Goal: Find specific page/section: Find specific page/section

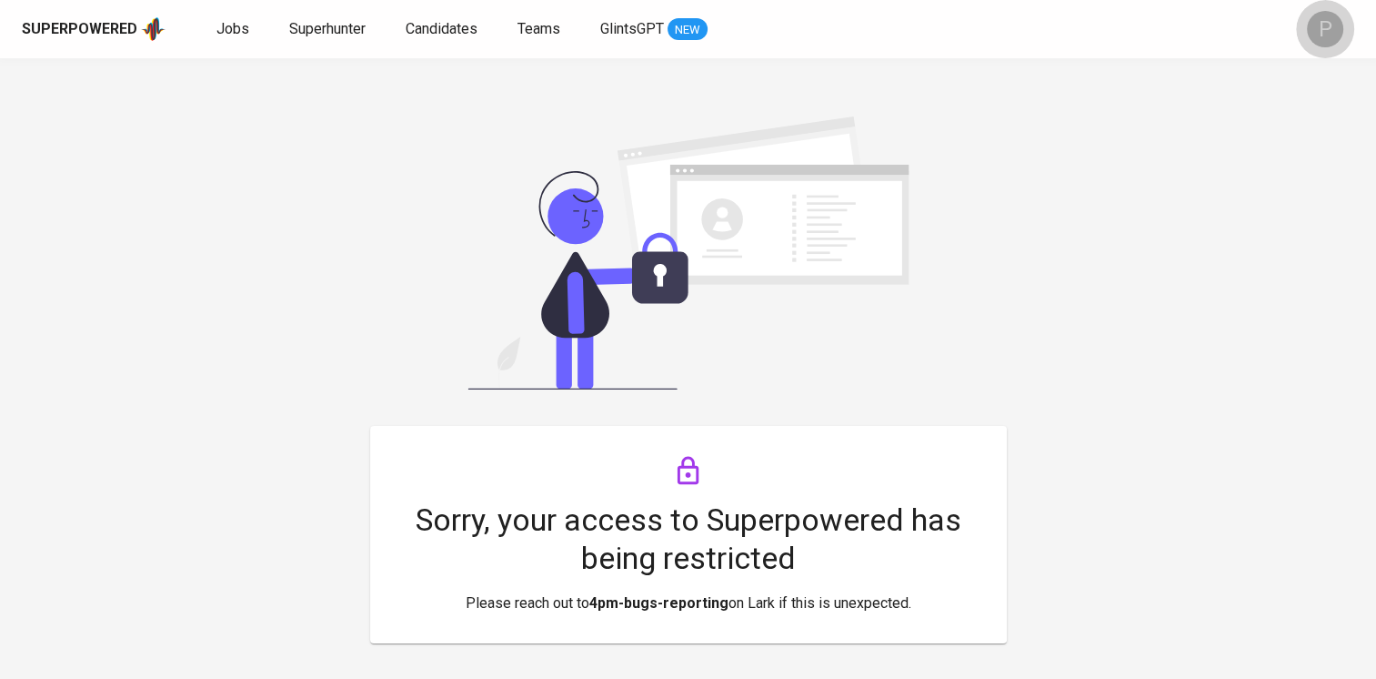
click at [1312, 24] on div "P" at bounding box center [1325, 29] width 36 height 36
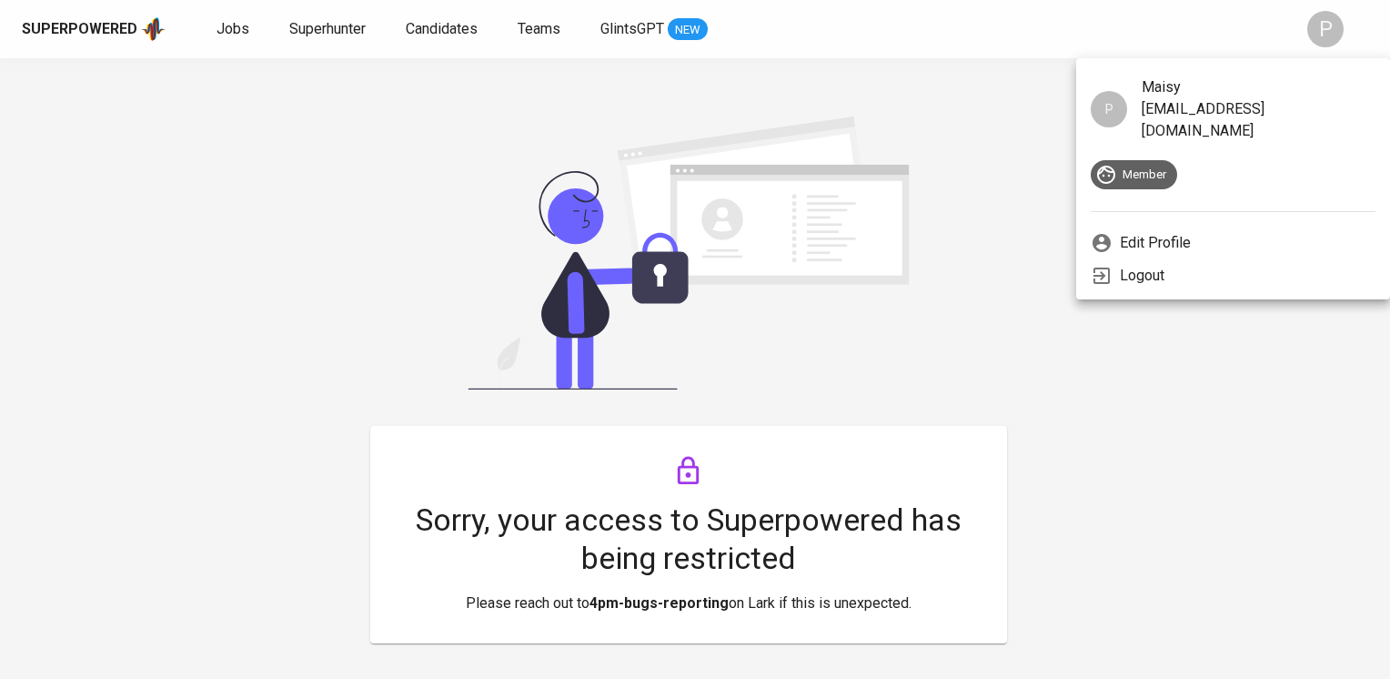
click at [348, 31] on div at bounding box center [695, 339] width 1390 height 679
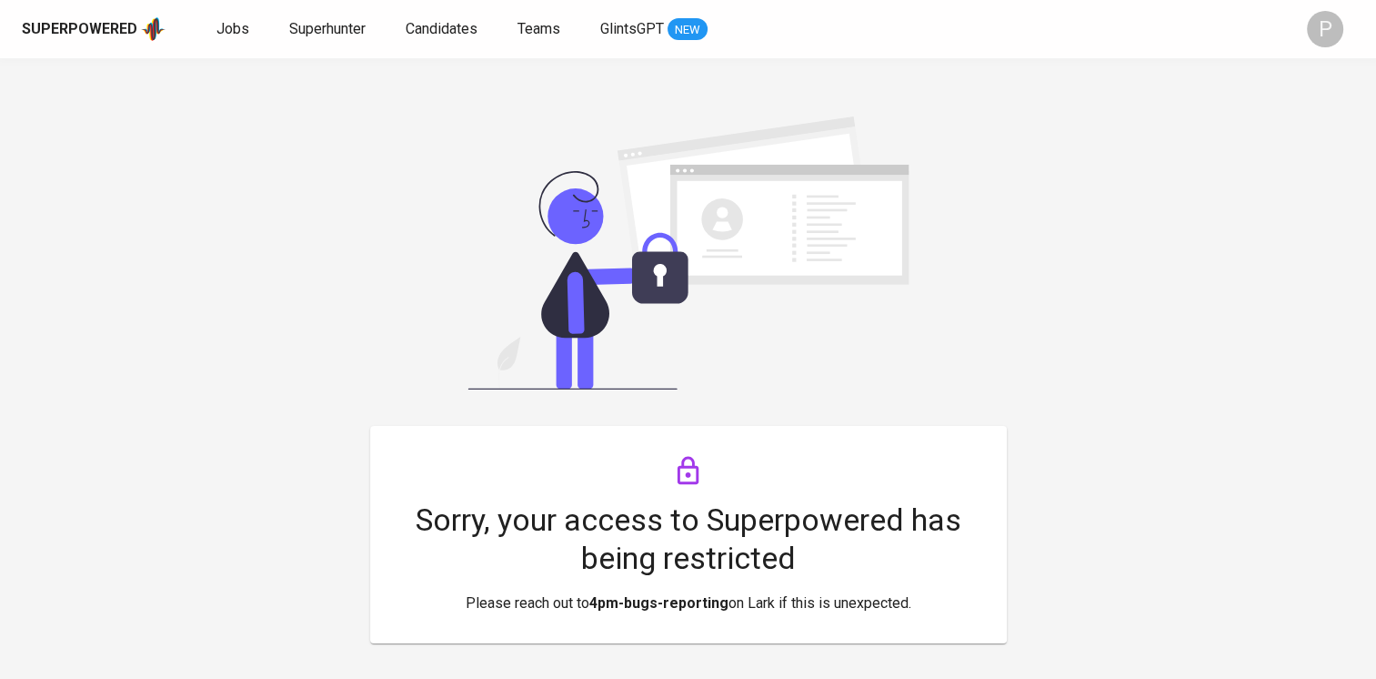
click at [1339, 29] on div "P" at bounding box center [1325, 29] width 36 height 36
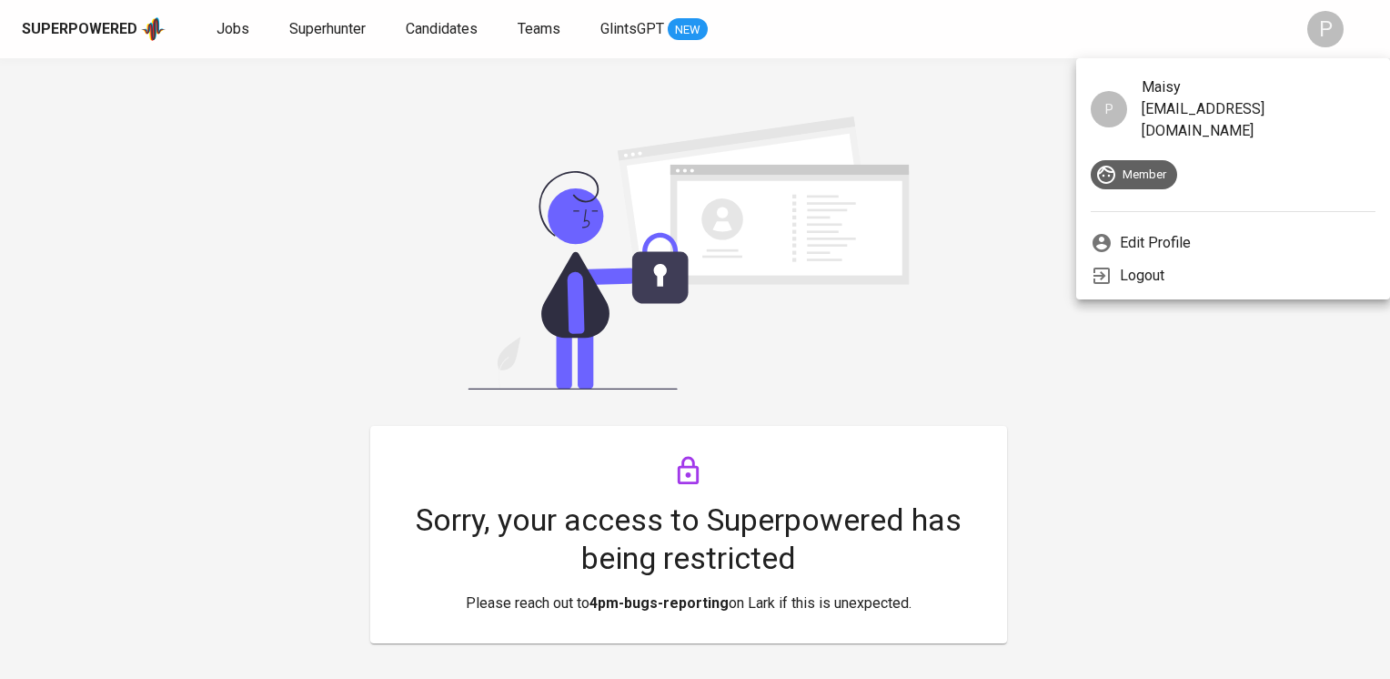
click at [245, 35] on div at bounding box center [695, 339] width 1390 height 679
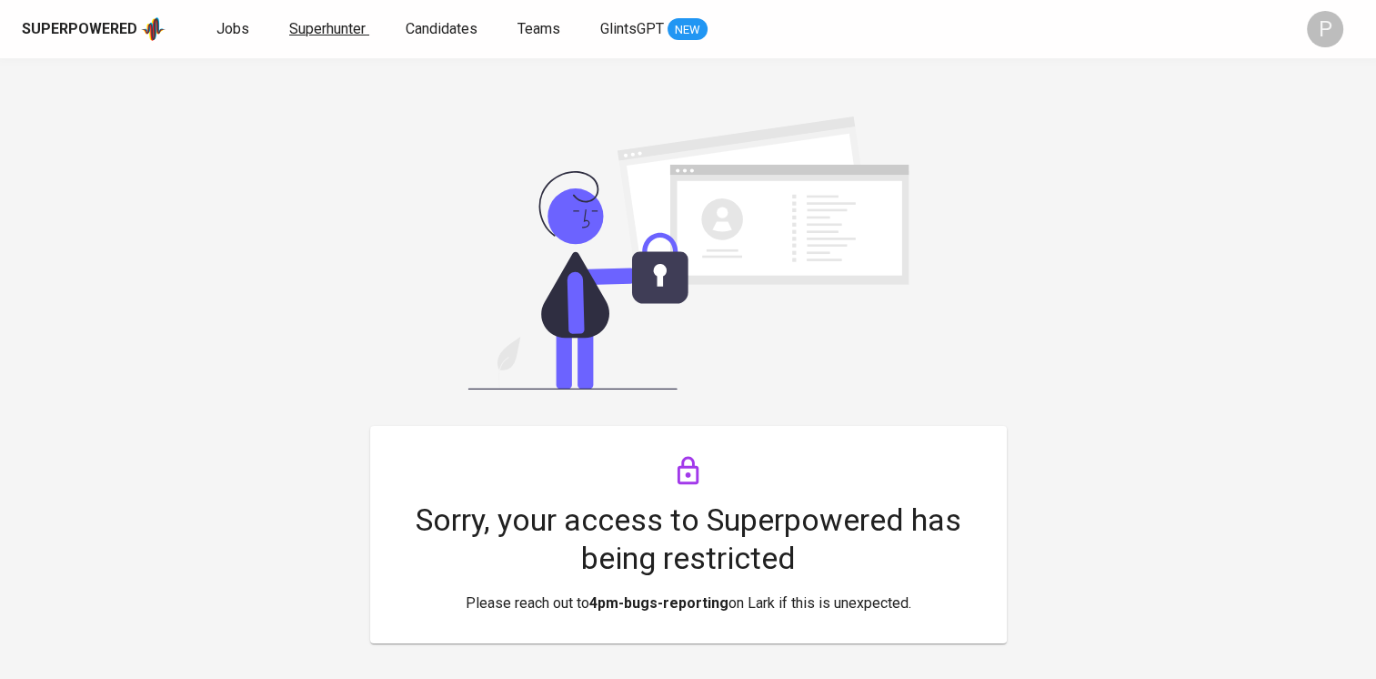
click at [320, 29] on span "Superhunter" at bounding box center [327, 28] width 76 height 17
click at [447, 22] on span "Candidates" at bounding box center [442, 28] width 72 height 17
